Goal: Navigation & Orientation: Find specific page/section

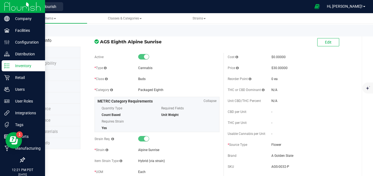
click at [5, 69] on div "Inventory" at bounding box center [23, 65] width 43 height 11
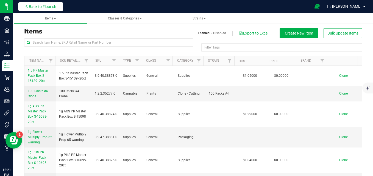
click at [50, 8] on span "Back to Flourish" at bounding box center [42, 6] width 27 height 4
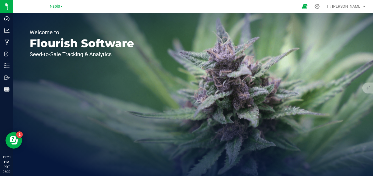
click at [51, 9] on span "Nabis" at bounding box center [55, 6] width 10 height 5
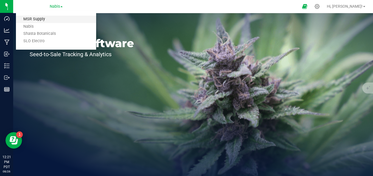
click at [43, 21] on link "MSR Supply" at bounding box center [56, 19] width 80 height 7
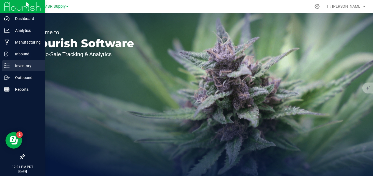
click at [10, 65] on p "Inventory" at bounding box center [26, 66] width 33 height 7
